Goal: Information Seeking & Learning: Learn about a topic

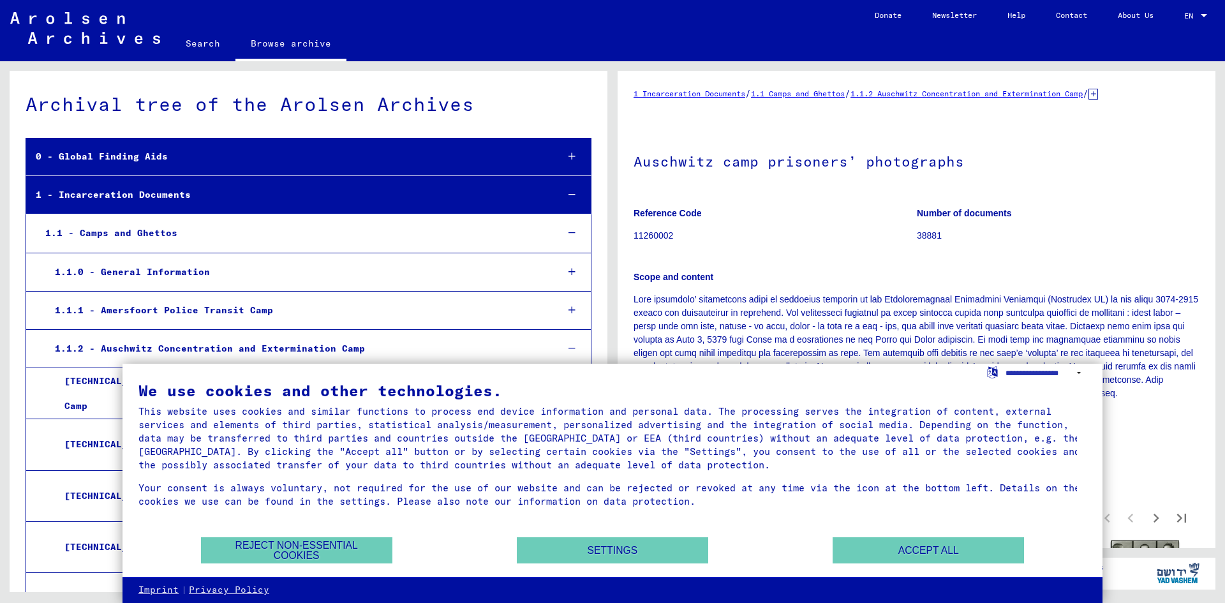
click at [925, 570] on div "We use cookies and other technologies. This website uses cookies and similar fu…" at bounding box center [612, 471] width 980 height 214
click at [890, 550] on button "Accept all" at bounding box center [927, 550] width 191 height 26
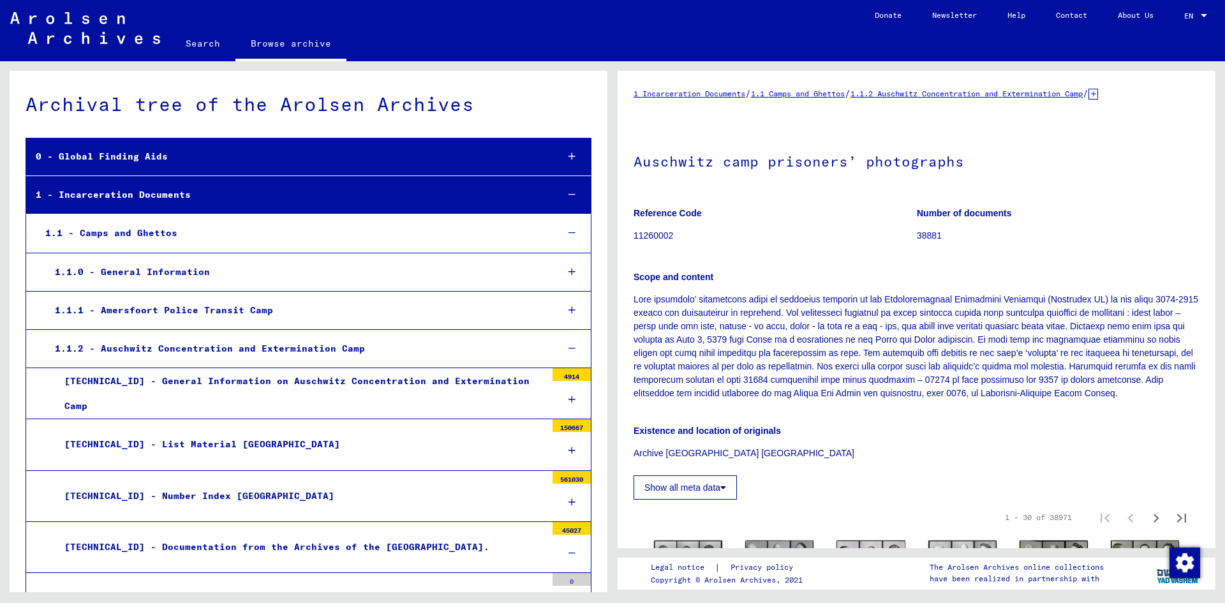
click at [1224, 309] on div "1 Incarceration Documents / 1.1 Camps and Ghettos / 1.1.2 Auschwitz Concentrati…" at bounding box center [919, 326] width 612 height 531
click at [1224, 240] on div "1 Incarceration Documents / 1.1 Camps and Ghettos / 1.1.2 Auschwitz Concentrati…" at bounding box center [919, 326] width 612 height 531
click at [1200, 287] on yv-its-full-details "1 Incarceration Documents / 1.1 Camps and Ghettos / 1.1.2 Auschwitz Concentrati…" at bounding box center [916, 515] width 598 height 857
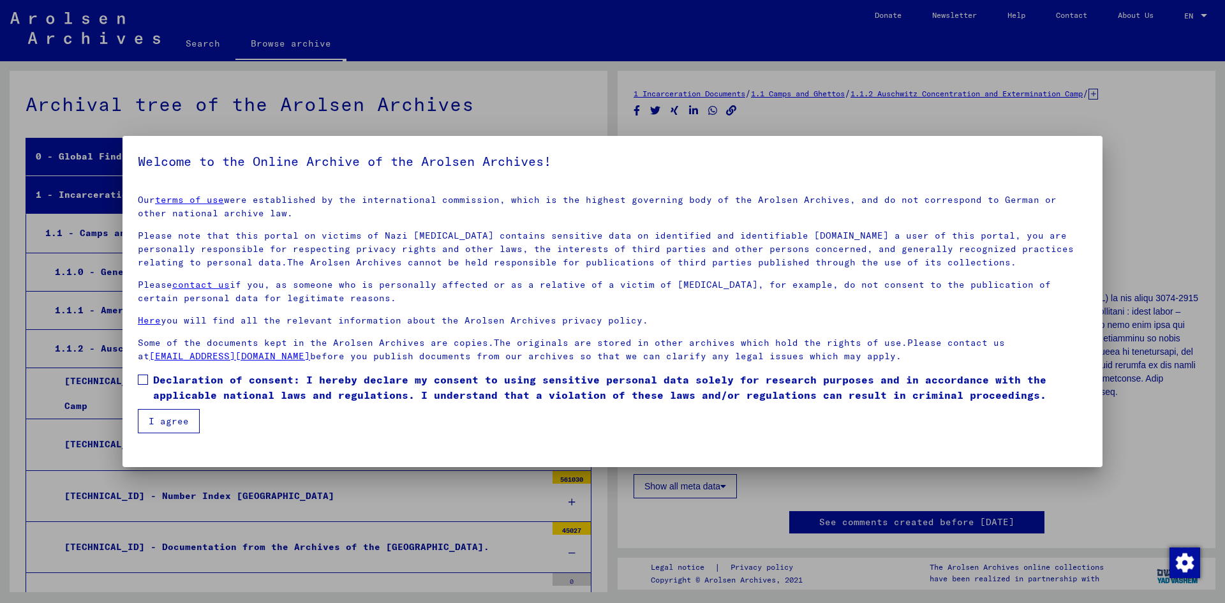
scroll to position [314, 0]
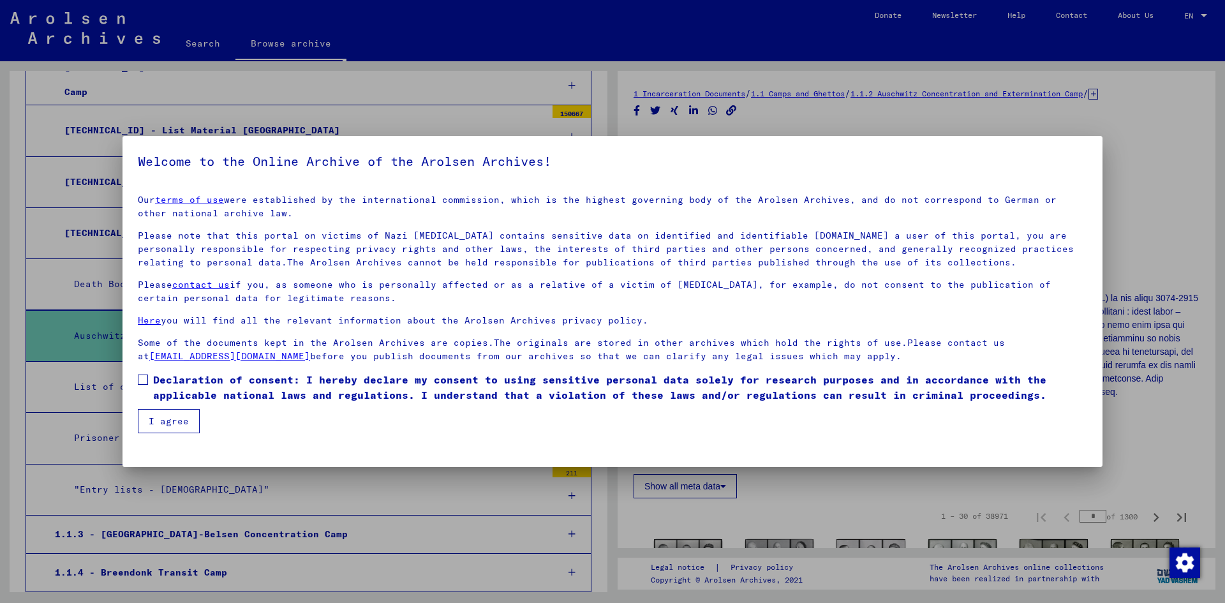
click at [163, 416] on button "I agree" at bounding box center [169, 421] width 62 height 24
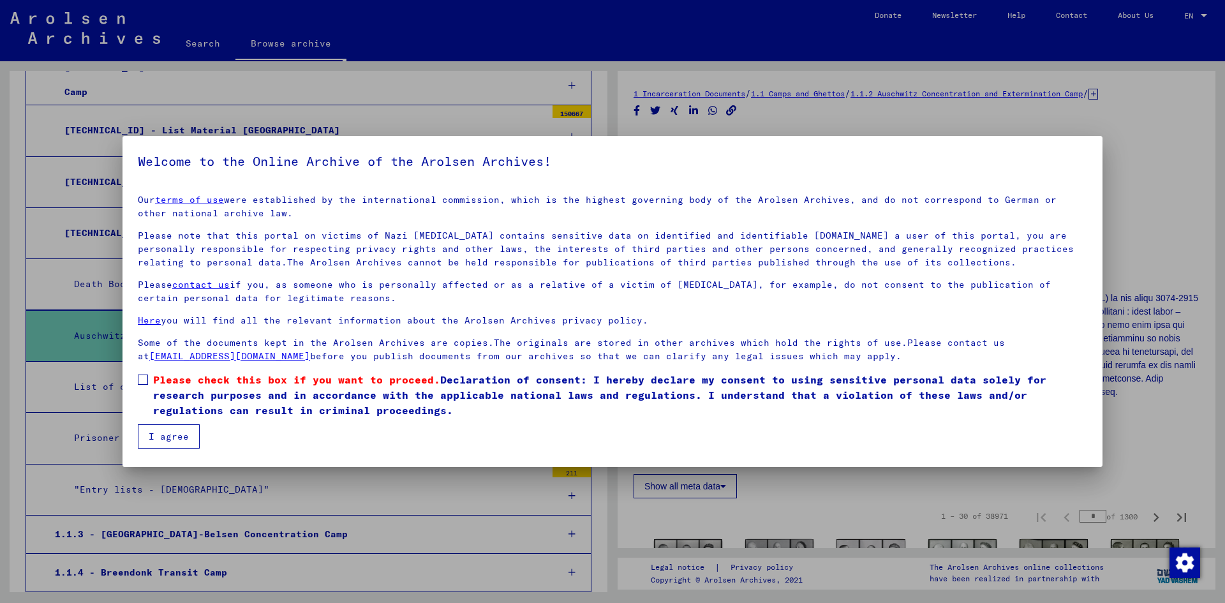
click at [184, 425] on button "I agree" at bounding box center [169, 436] width 62 height 24
click at [138, 374] on span at bounding box center [143, 379] width 10 height 10
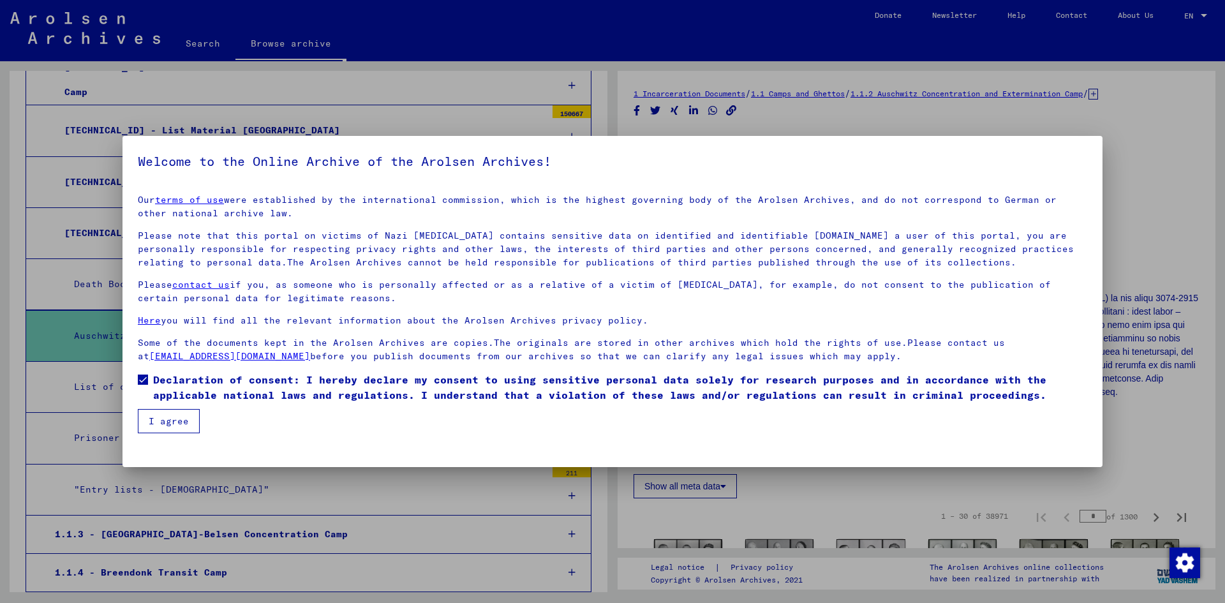
click at [174, 422] on button "I agree" at bounding box center [169, 421] width 62 height 24
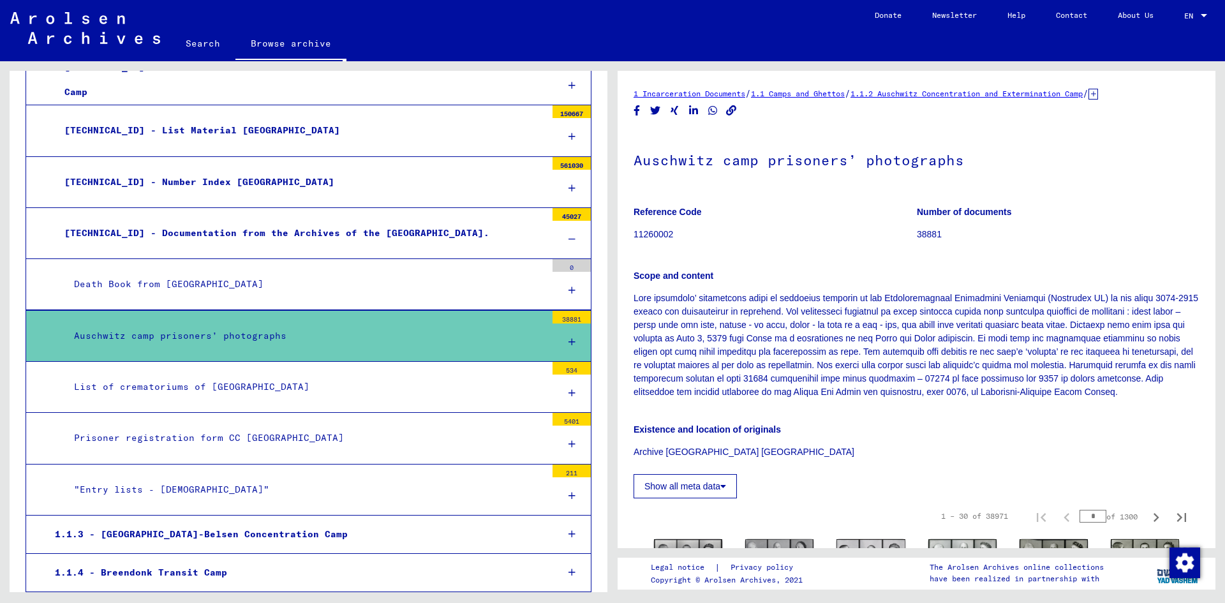
click at [1224, 298] on div "1 Incarceration Documents / 1.1 Camps and Ghettos / 1.1.2 Auschwitz Concentrati…" at bounding box center [919, 326] width 612 height 531
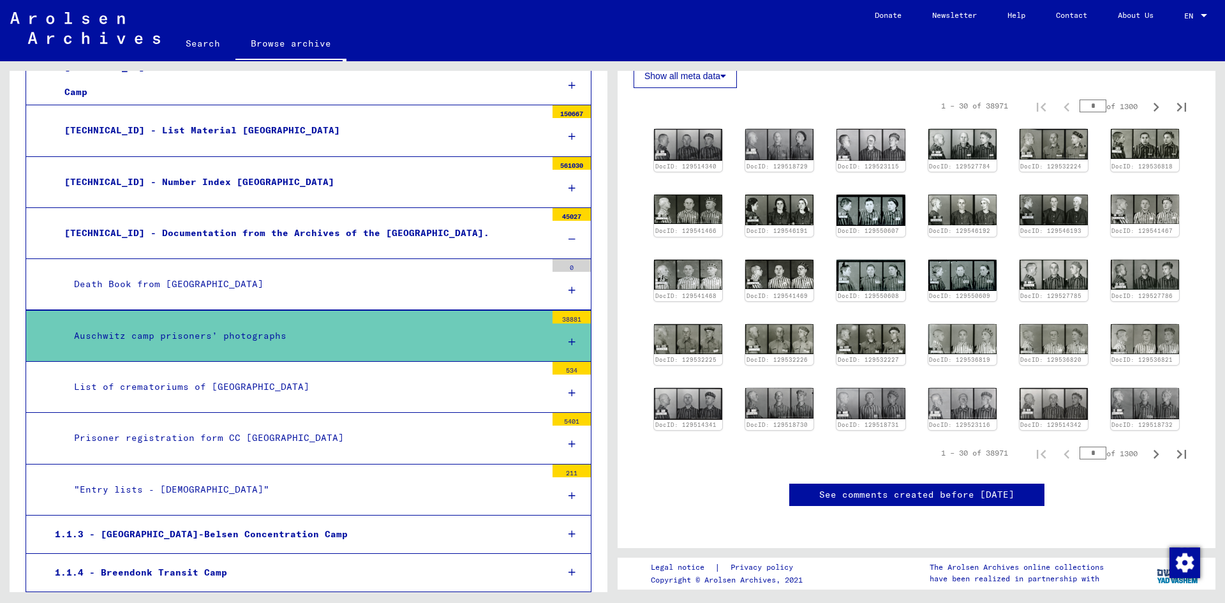
click at [279, 374] on mat-tree-node "List of crematoriums of [GEOGRAPHIC_DATA] 534" at bounding box center [309, 387] width 566 height 51
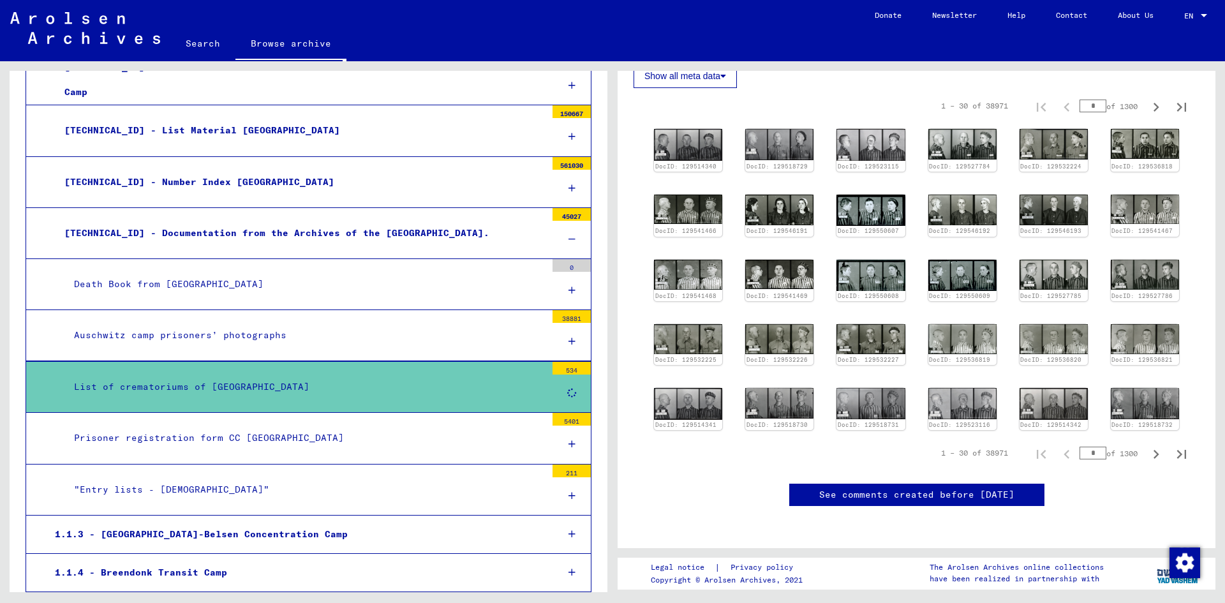
click at [381, 441] on div "Prisoner registration form CC [GEOGRAPHIC_DATA]" at bounding box center [305, 437] width 482 height 25
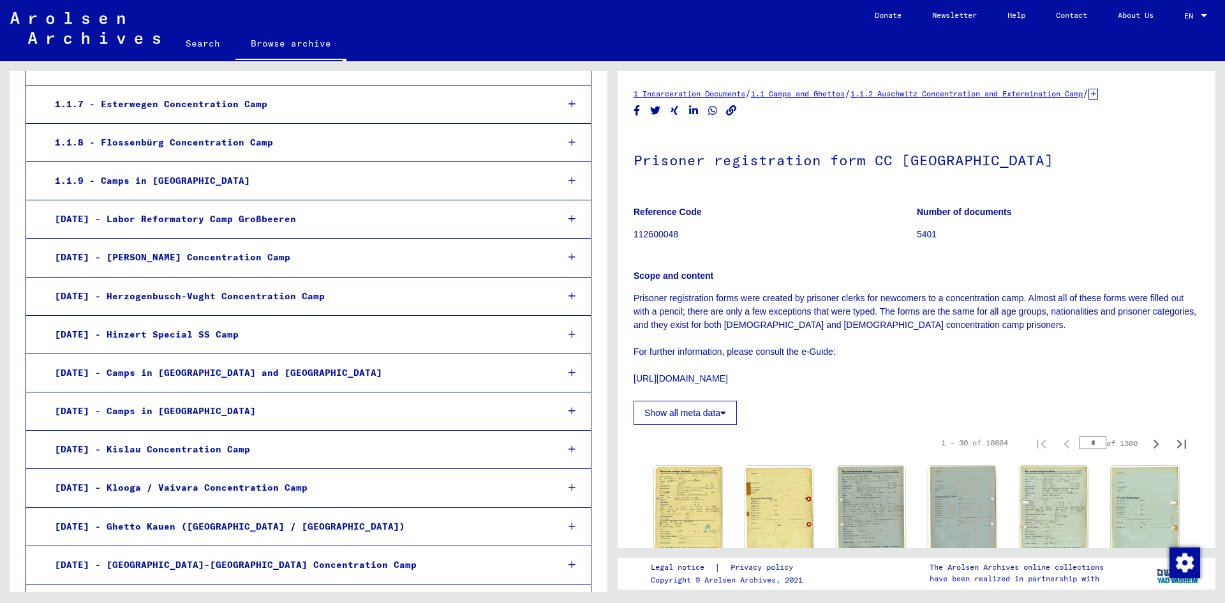
scroll to position [1890, 0]
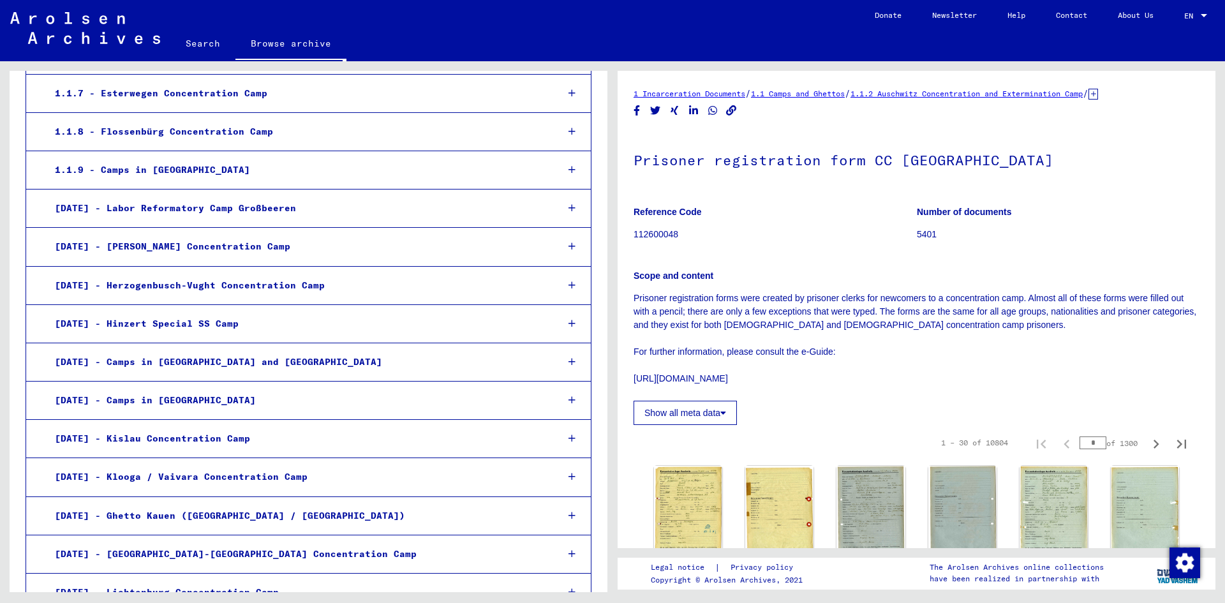
click at [365, 362] on div "[DATE] - Camps in [GEOGRAPHIC_DATA] and [GEOGRAPHIC_DATA]" at bounding box center [296, 362] width 502 height 25
